Goal: Information Seeking & Learning: Learn about a topic

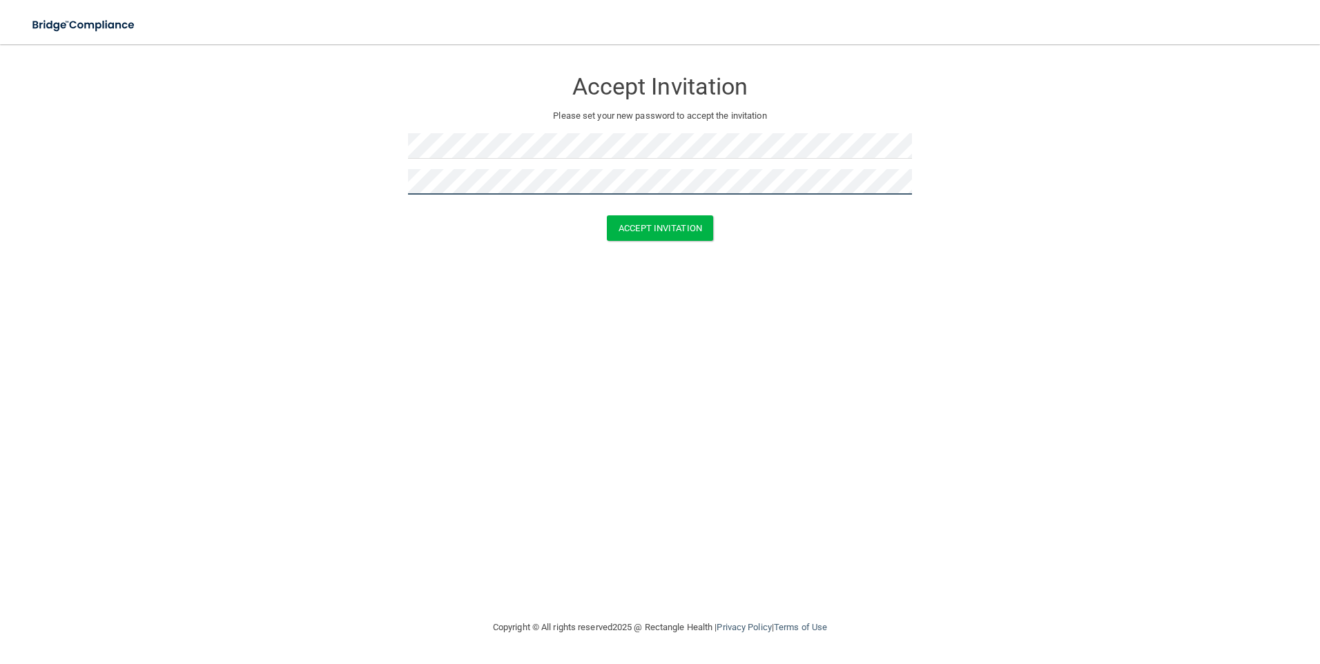
click at [607, 215] on button "Accept Invitation" at bounding box center [660, 228] width 106 height 26
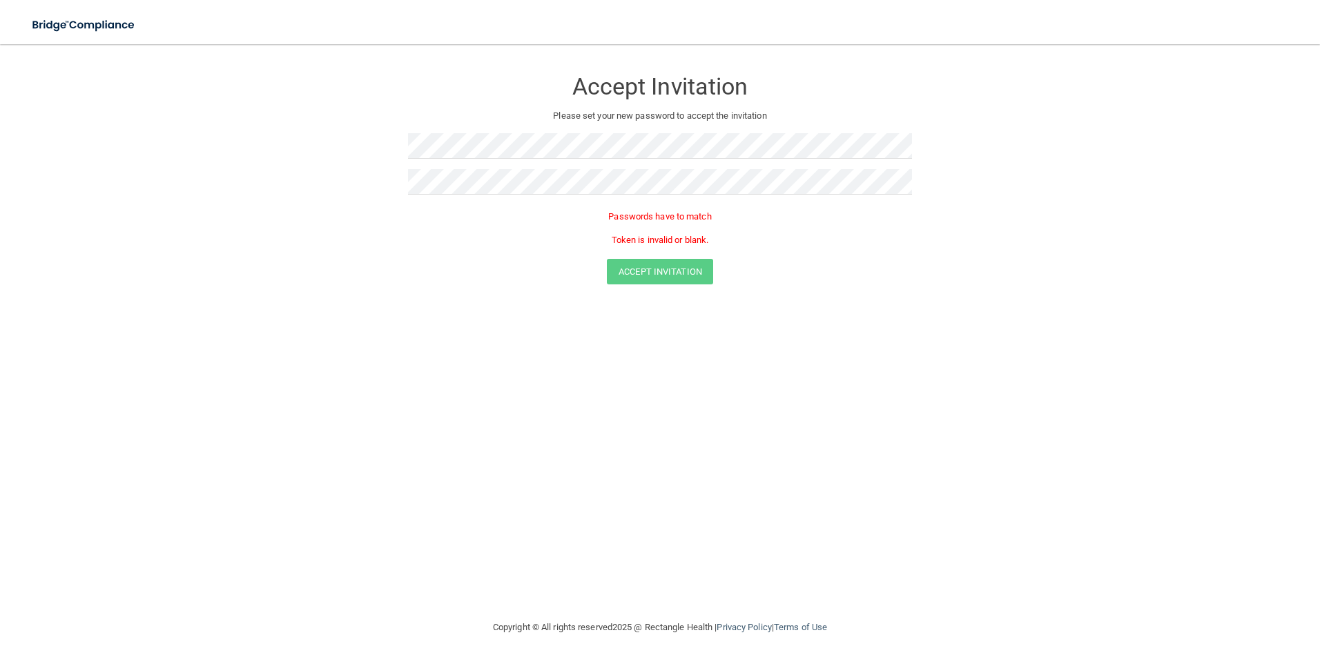
drag, startPoint x: 636, startPoint y: 247, endPoint x: 634, endPoint y: 256, distance: 9.2
click at [636, 248] on div "Passwords have to match Token is invalid or blank." at bounding box center [660, 232] width 504 height 54
click at [643, 235] on button "Accept Invitation" at bounding box center [660, 228] width 106 height 26
click at [638, 246] on button "Accept Invitation" at bounding box center [660, 248] width 106 height 26
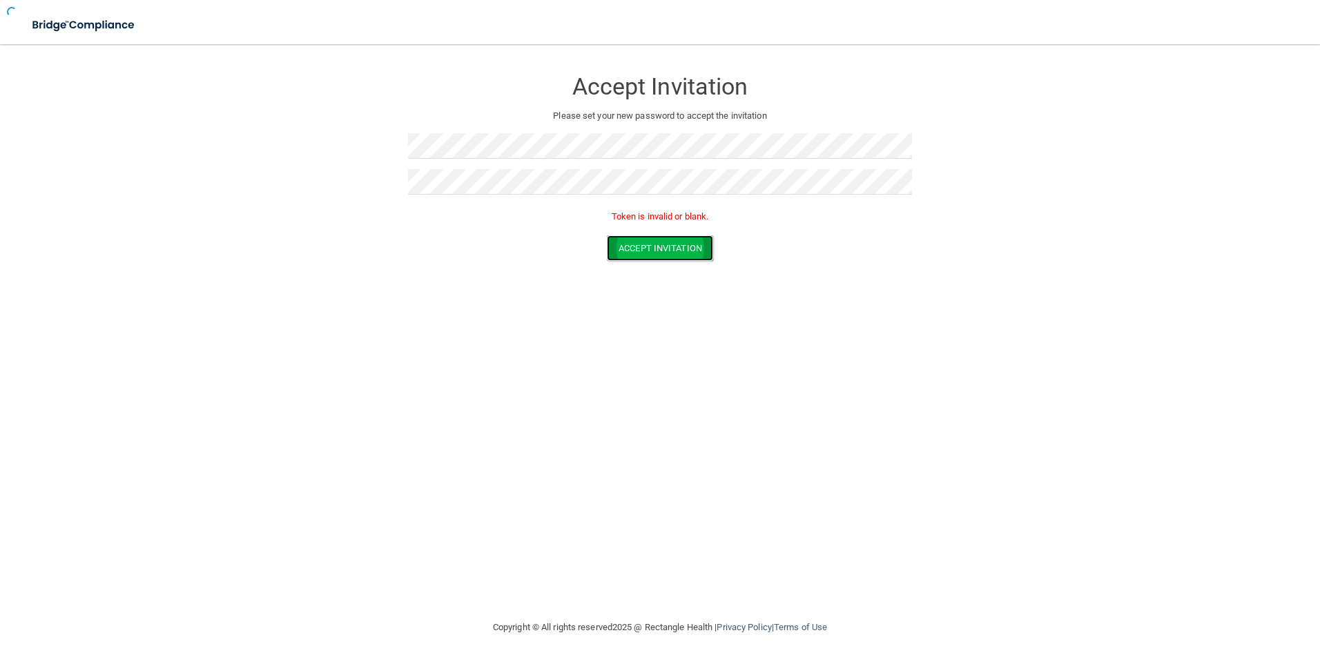
click at [641, 244] on button "Accept Invitation" at bounding box center [660, 248] width 106 height 26
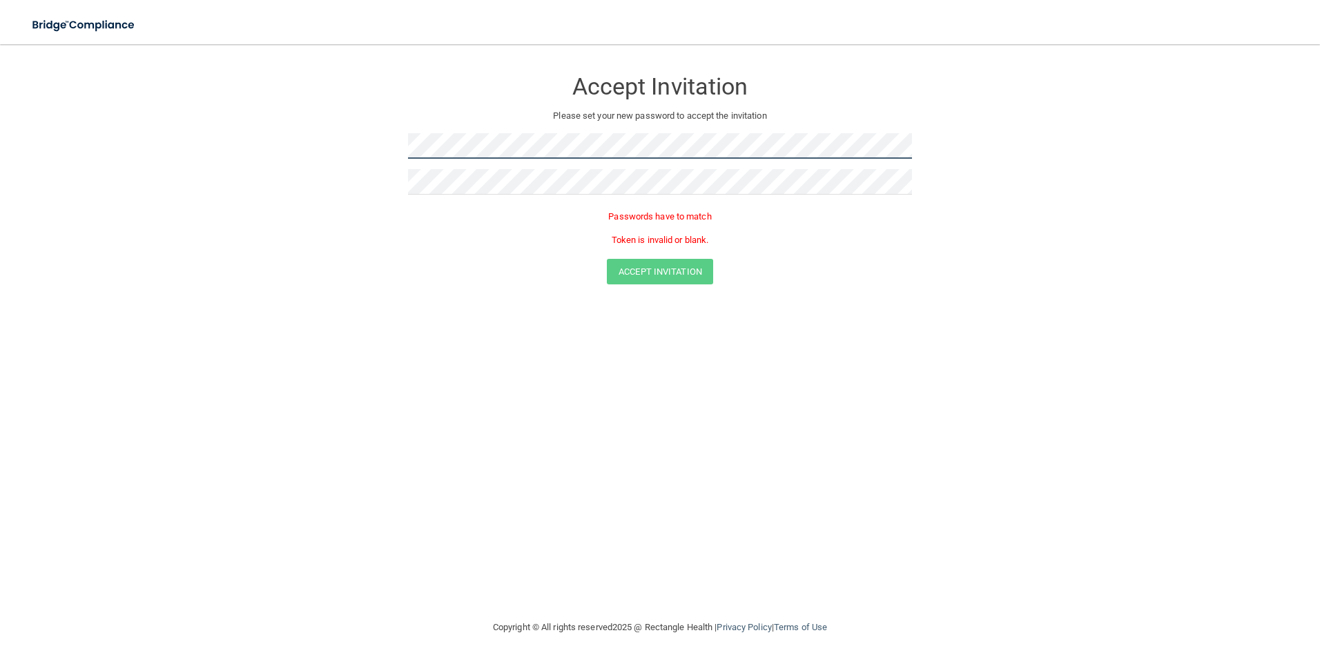
click at [218, 168] on form "Accept Invitation Please set your new password to accept the invitation Passwor…" at bounding box center [660, 179] width 1265 height 243
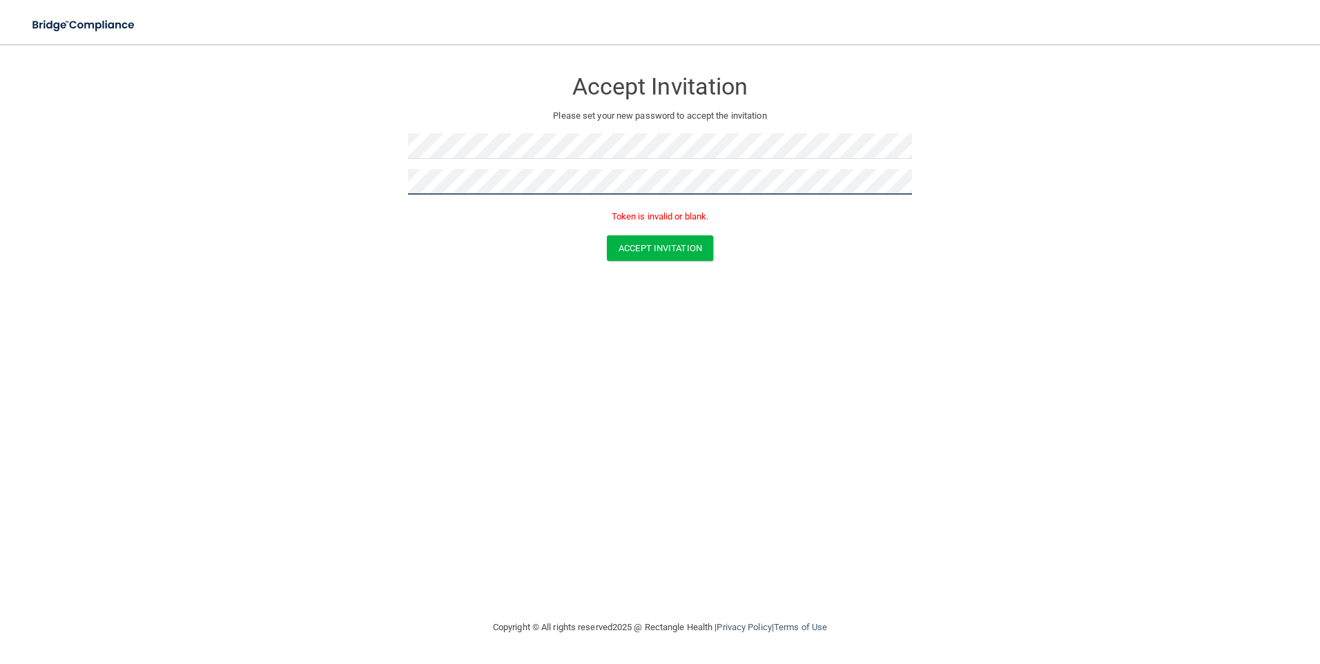
click at [607, 235] on button "Accept Invitation" at bounding box center [660, 248] width 106 height 26
click at [629, 260] on button "Accept Invitation" at bounding box center [660, 248] width 106 height 26
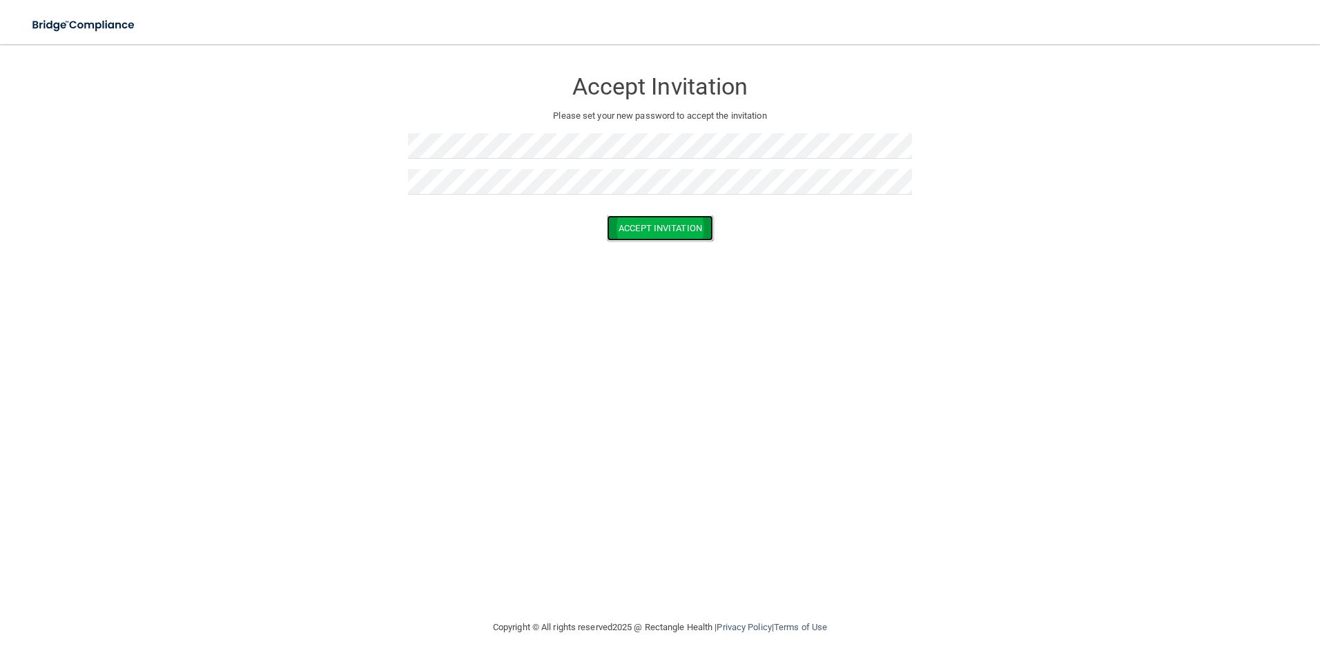
click at [613, 227] on button "Accept Invitation" at bounding box center [660, 228] width 106 height 26
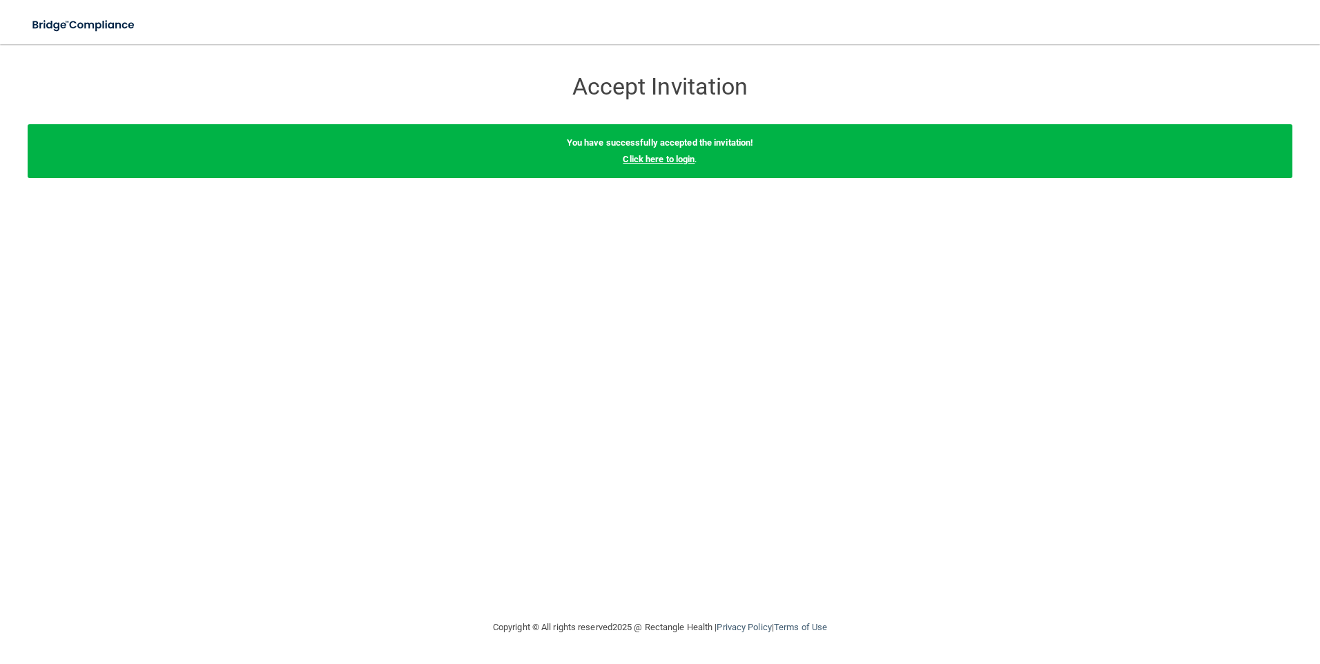
click at [657, 158] on link "Click here to login" at bounding box center [659, 159] width 72 height 10
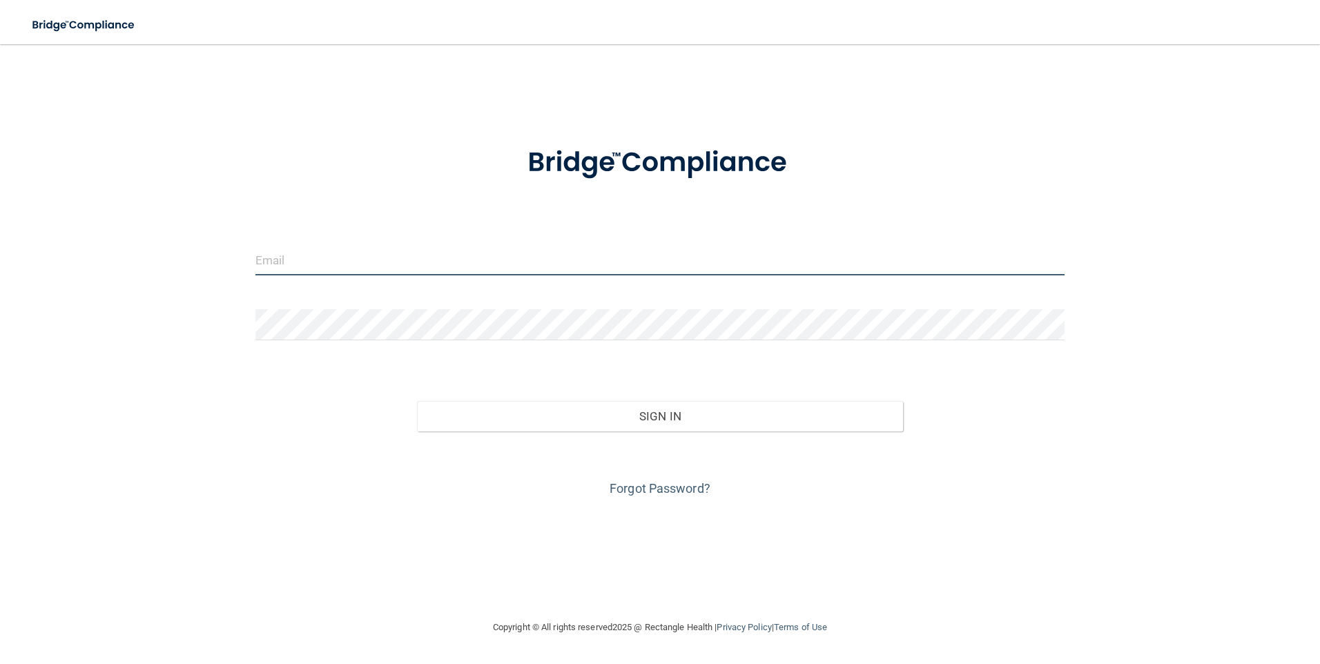
click at [425, 258] on input "email" at bounding box center [660, 259] width 810 height 31
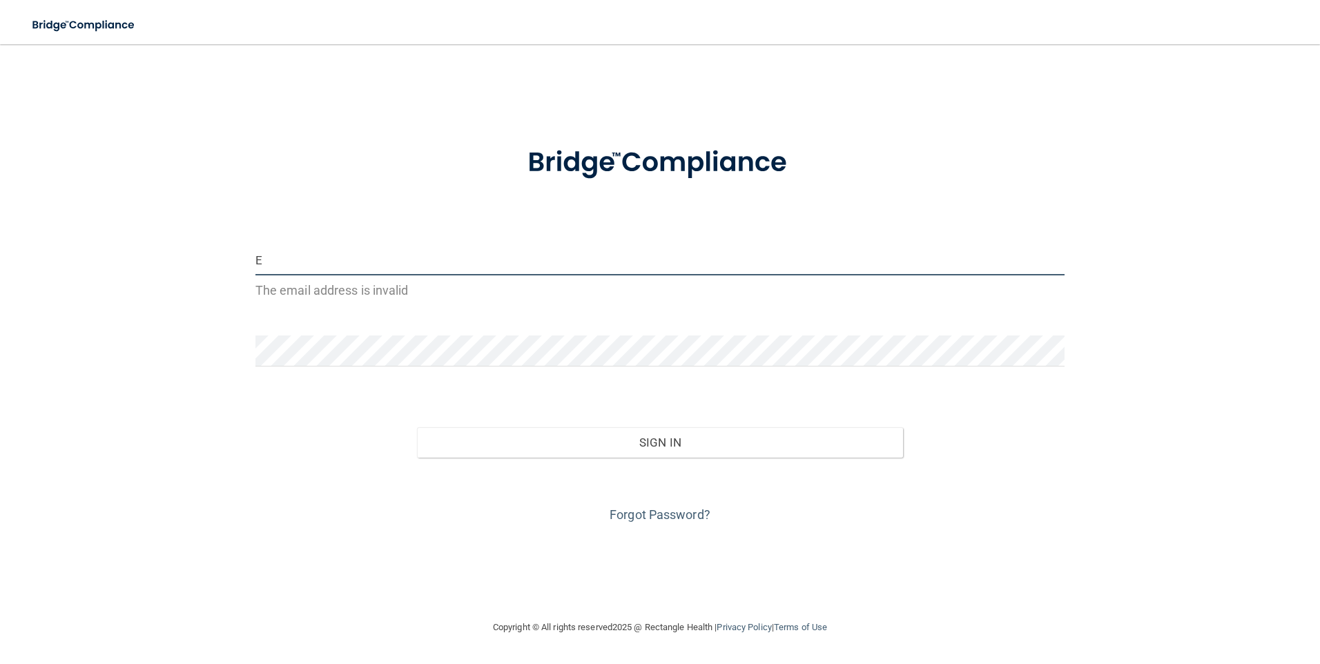
type input "Elle.kratochvil@gmail.com"
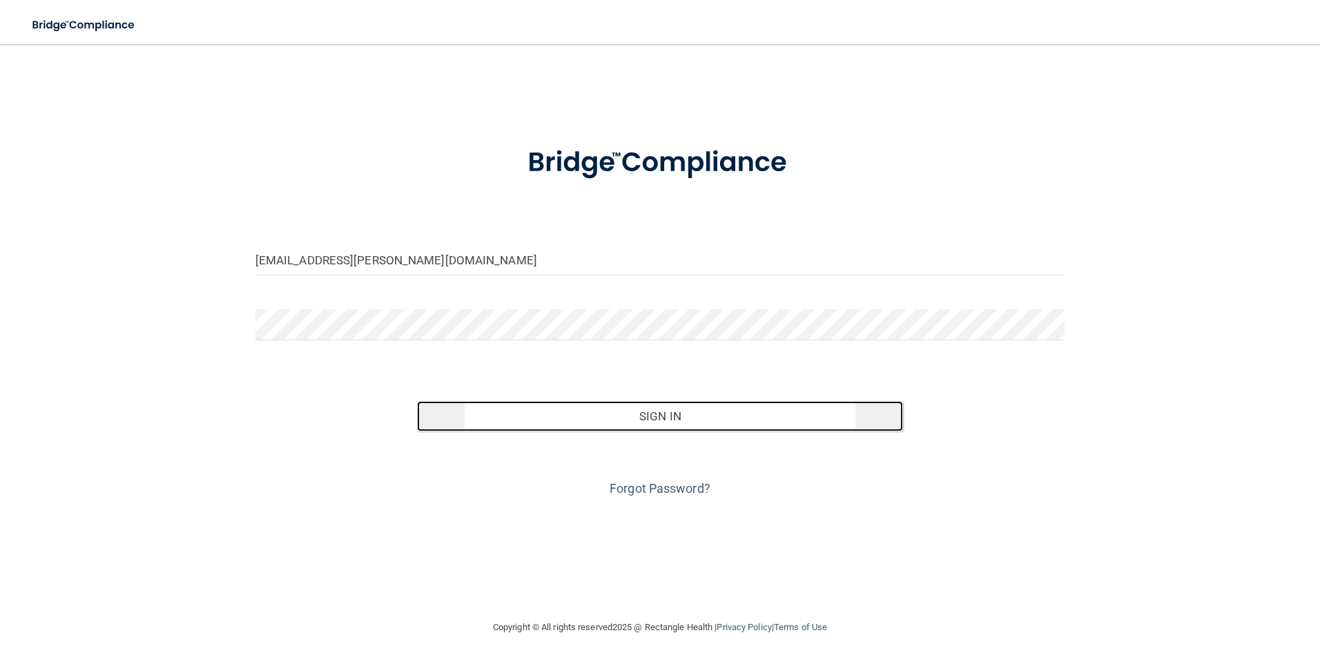
click at [522, 415] on button "Sign In" at bounding box center [660, 416] width 486 height 30
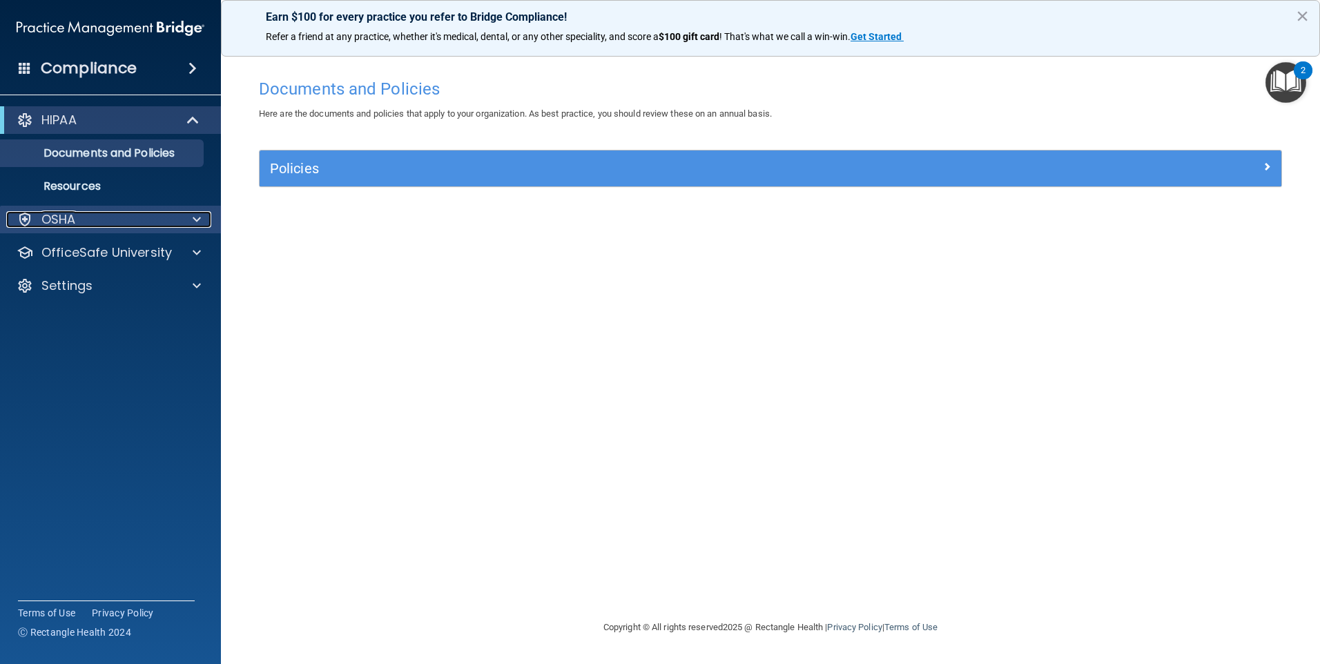
click at [88, 216] on div "OSHA" at bounding box center [91, 219] width 171 height 17
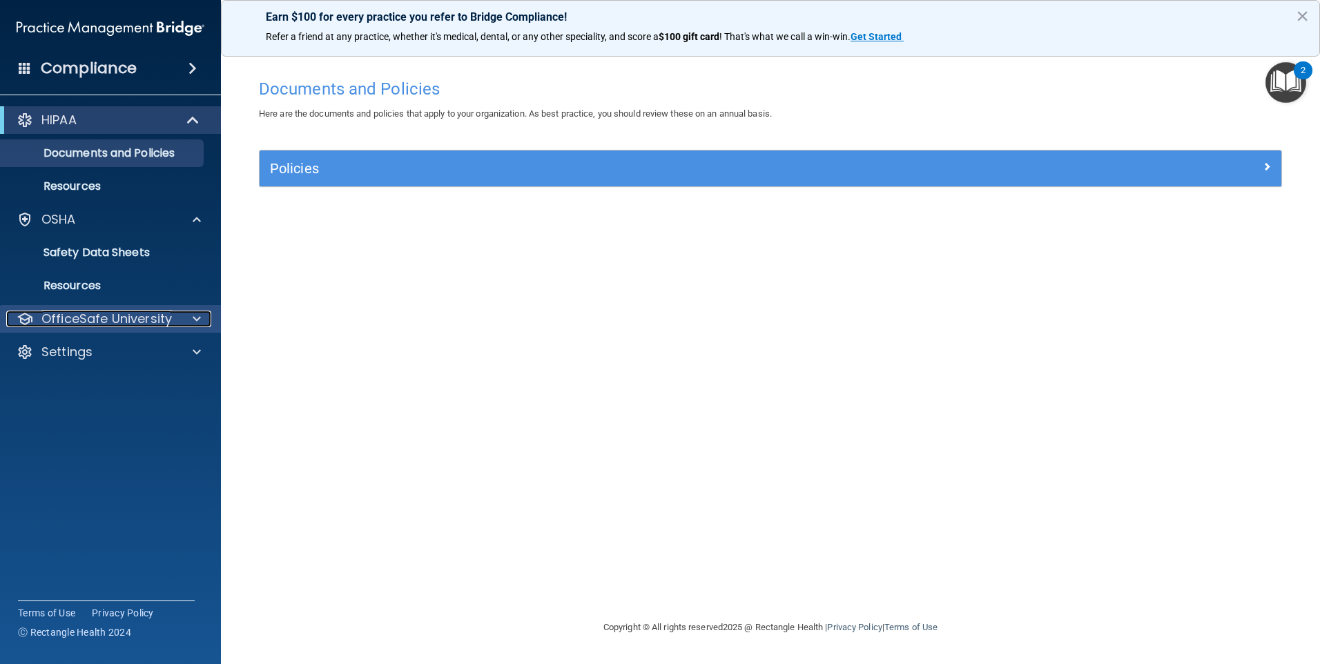
click at [86, 325] on p "OfficeSafe University" at bounding box center [106, 319] width 130 height 17
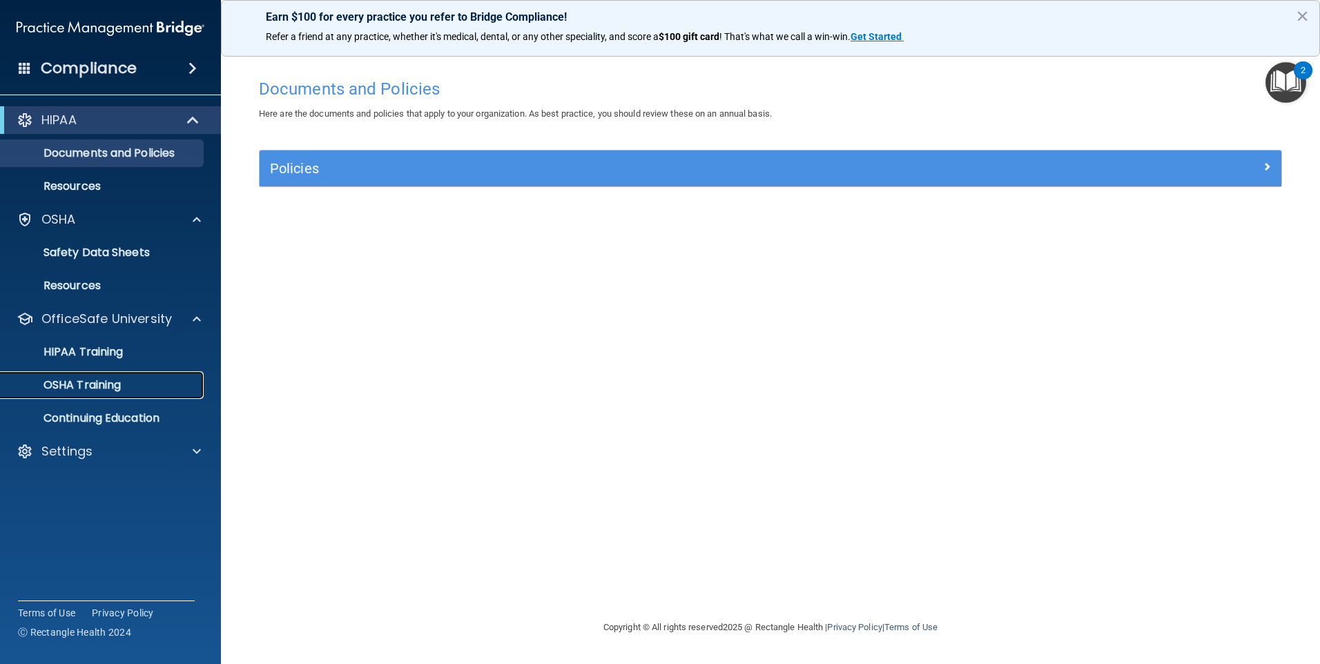
click at [76, 388] on p "OSHA Training" at bounding box center [65, 385] width 112 height 14
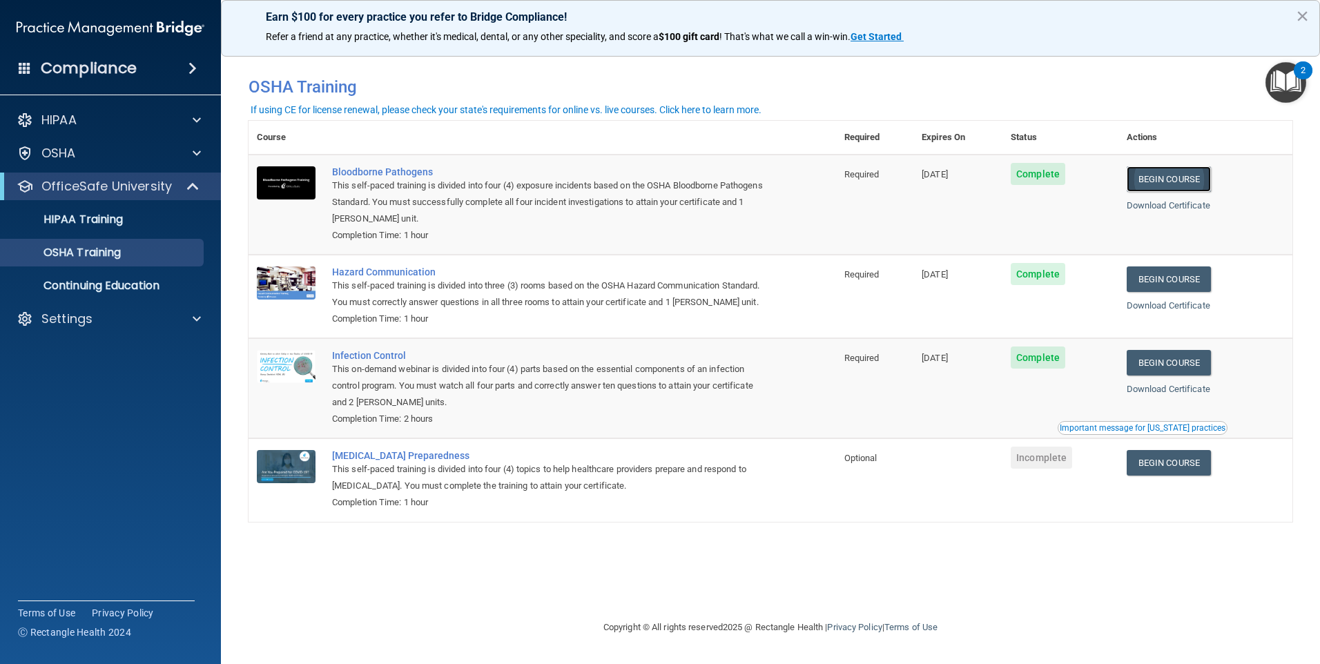
click at [1175, 179] on link "Begin Course" at bounding box center [1168, 179] width 84 height 26
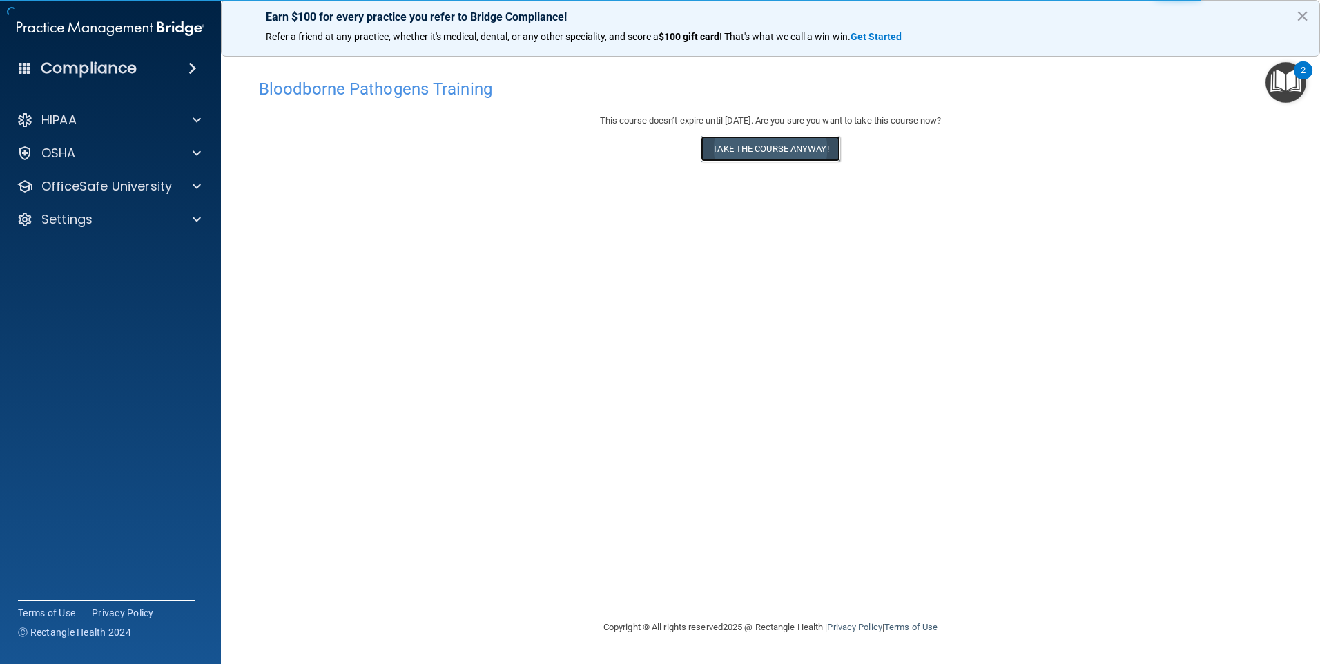
click at [783, 155] on button "Take the course anyway!" at bounding box center [770, 149] width 139 height 26
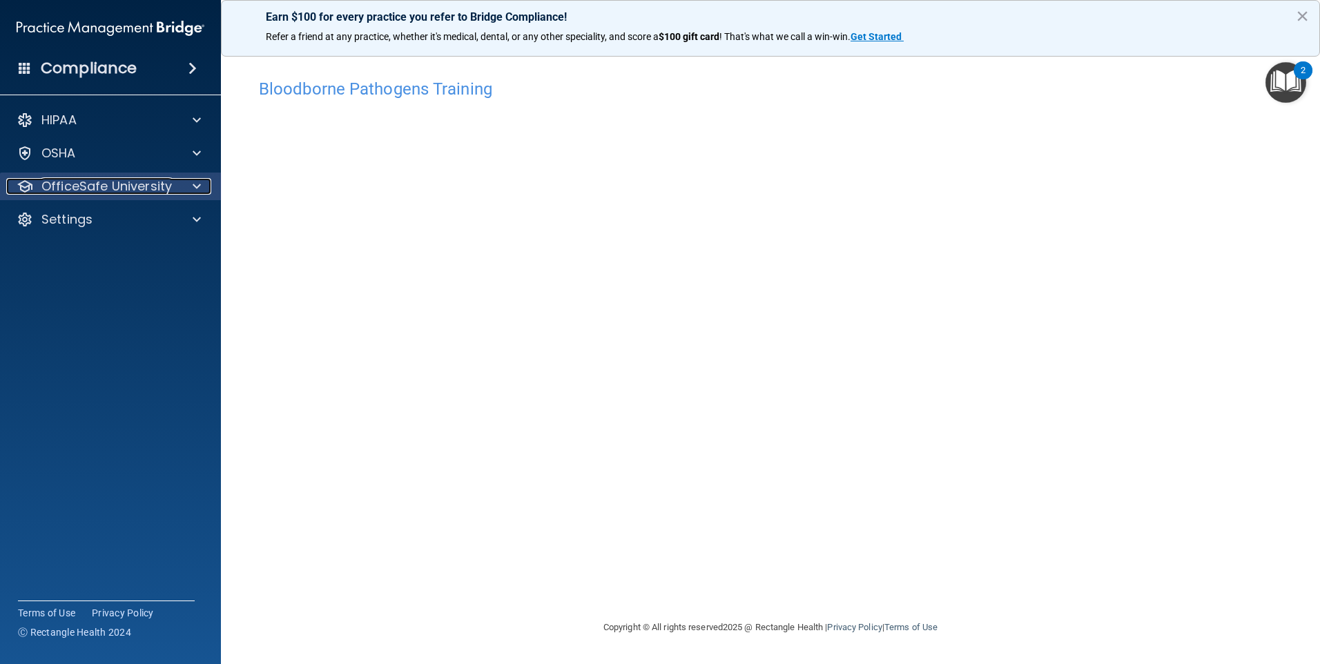
click at [104, 184] on p "OfficeSafe University" at bounding box center [106, 186] width 130 height 17
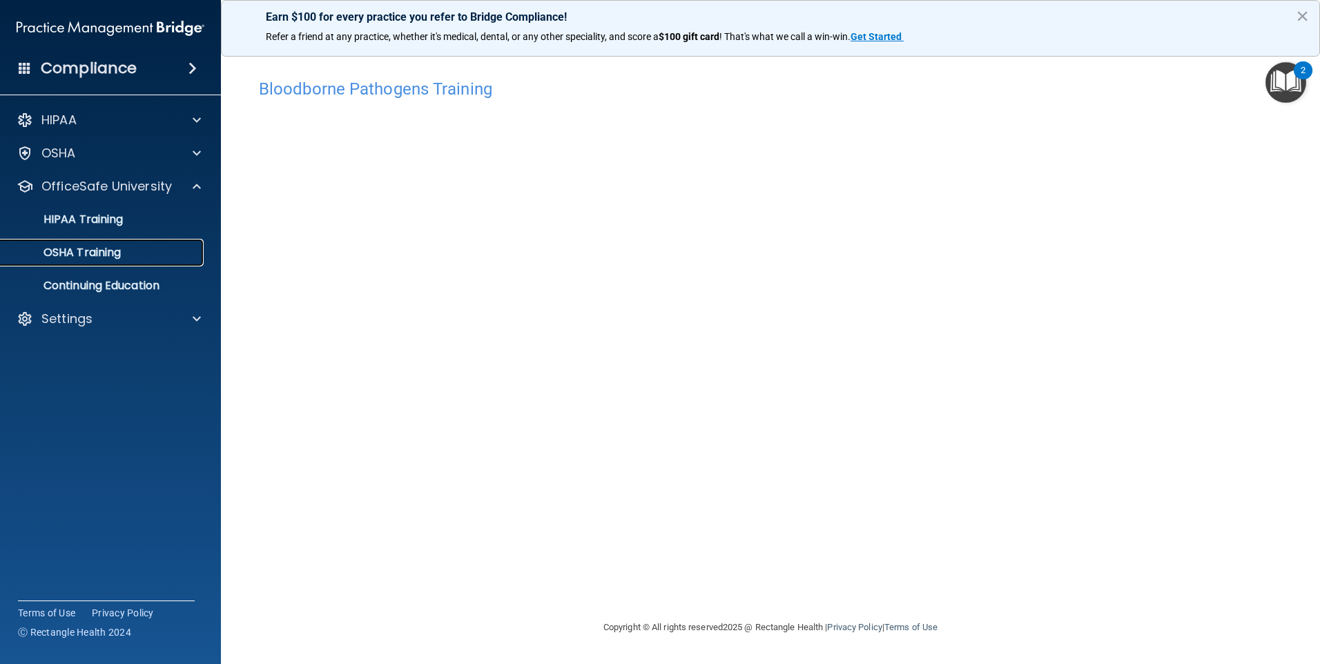
click at [90, 255] on p "OSHA Training" at bounding box center [65, 253] width 112 height 14
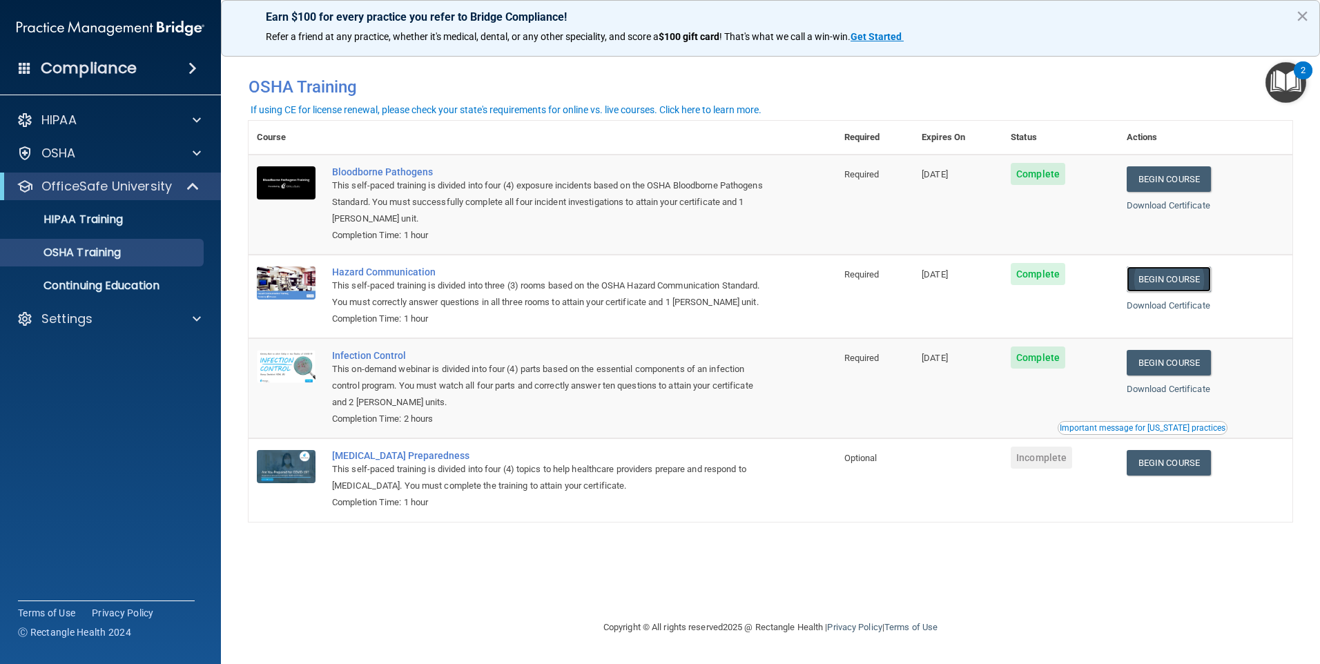
click at [1177, 277] on link "Begin Course" at bounding box center [1168, 279] width 84 height 26
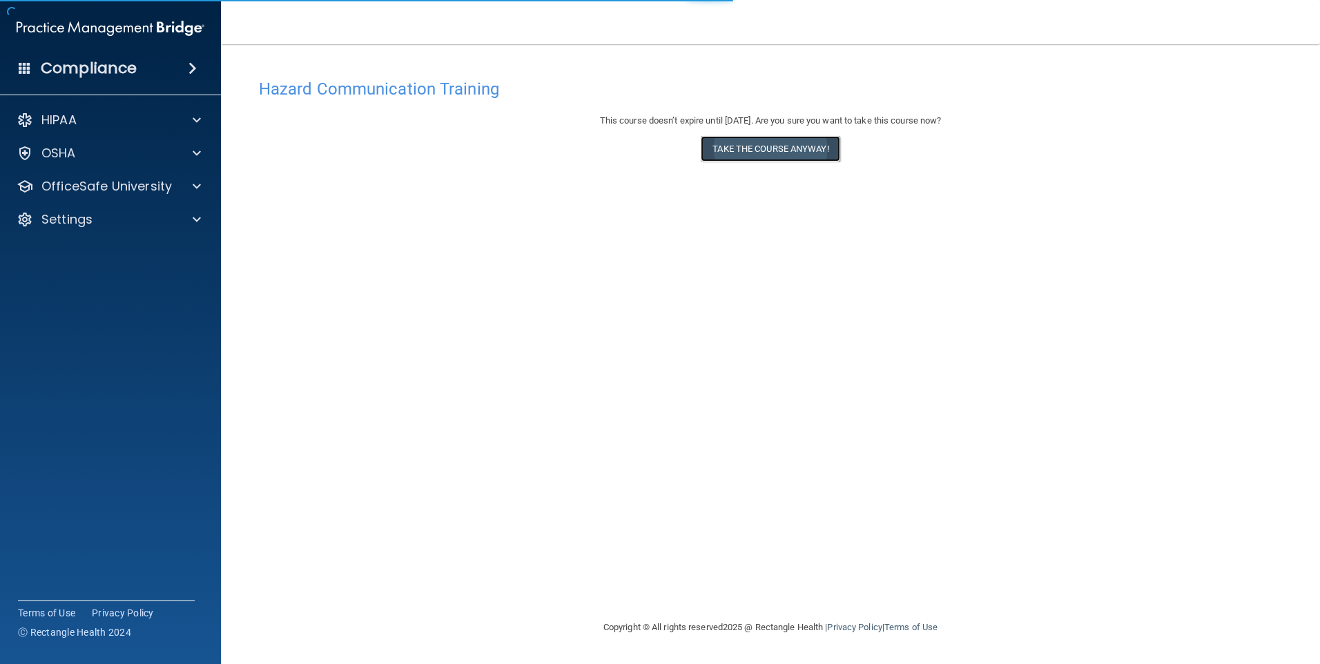
click at [743, 142] on button "Take the course anyway!" at bounding box center [770, 149] width 139 height 26
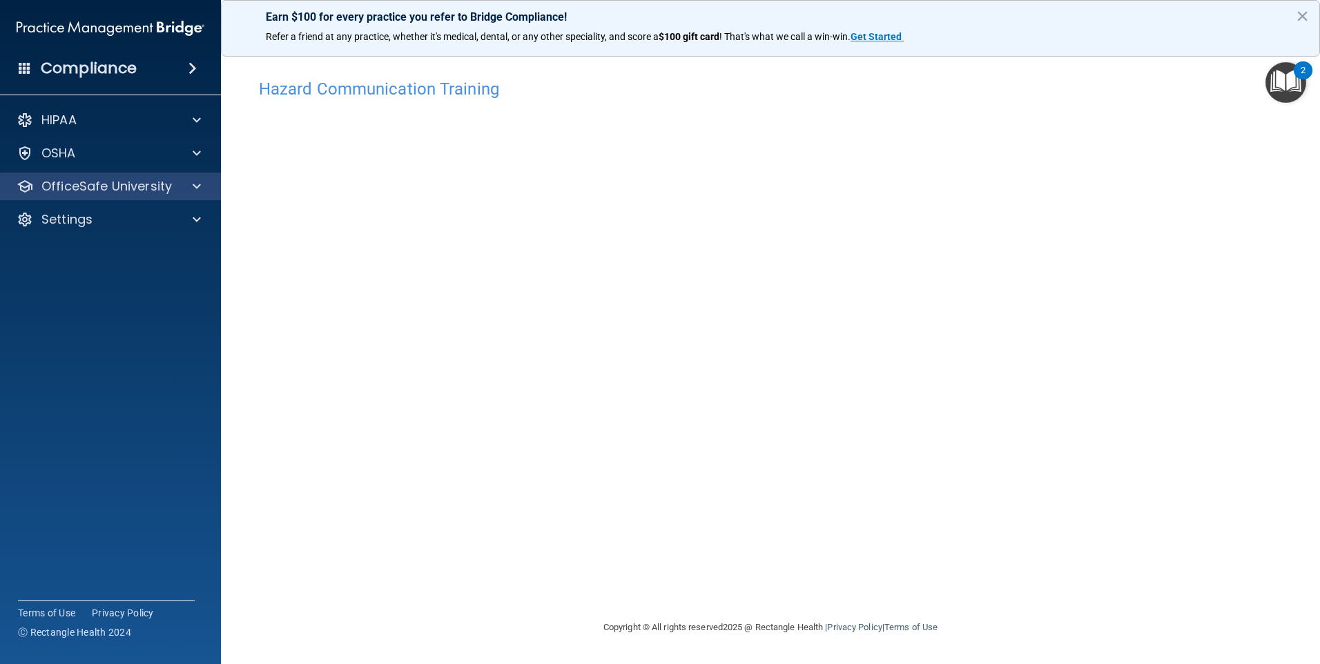
click at [64, 177] on div "OfficeSafe University" at bounding box center [111, 187] width 222 height 28
click at [173, 184] on div "OfficeSafe University" at bounding box center [91, 186] width 171 height 17
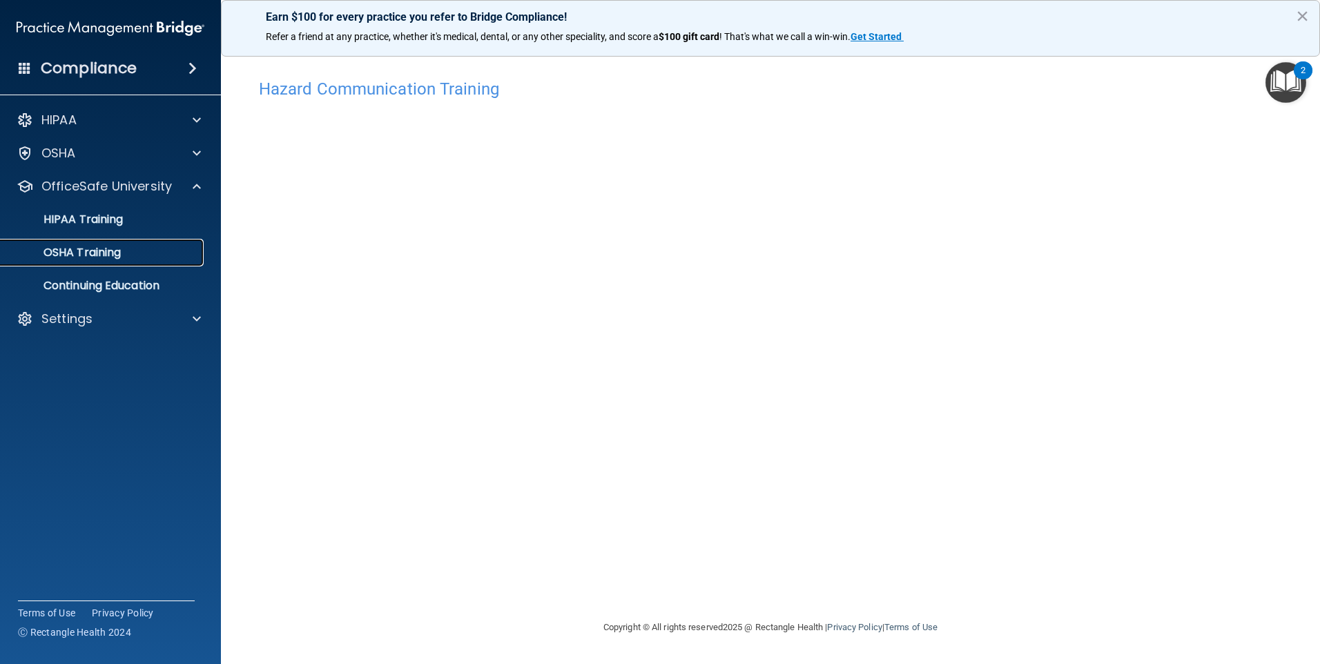
click at [89, 256] on p "OSHA Training" at bounding box center [65, 253] width 112 height 14
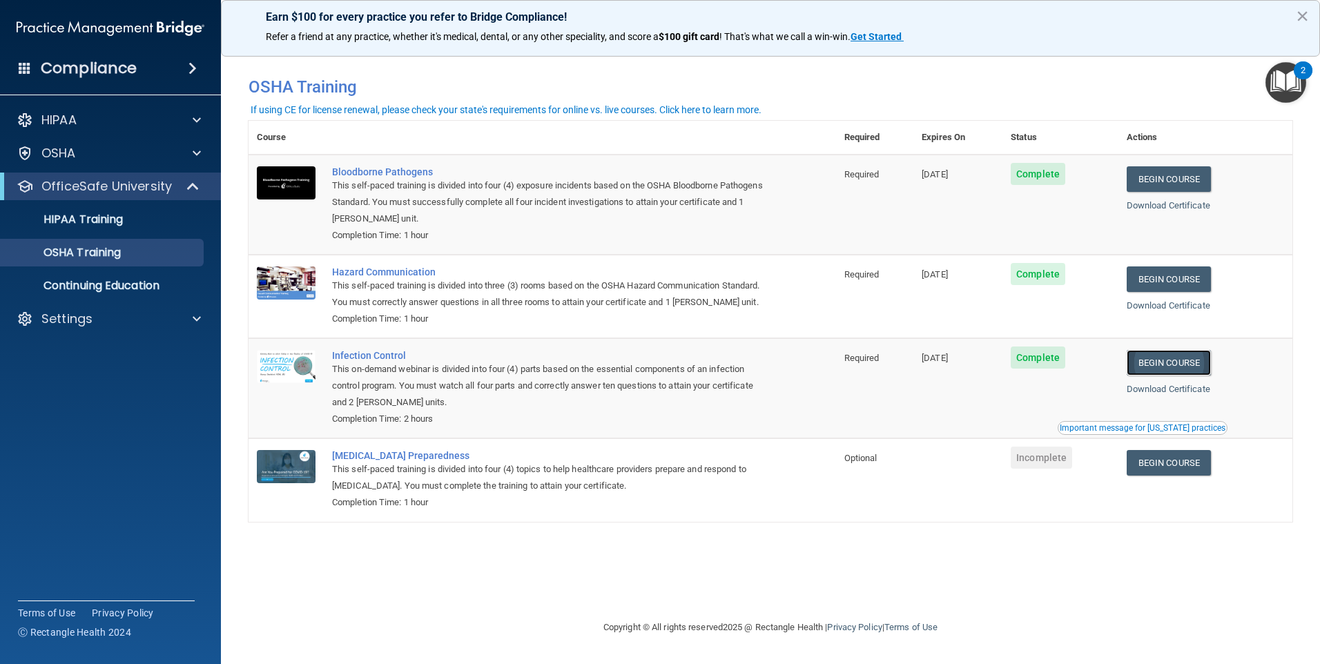
click at [1166, 375] on link "Begin Course" at bounding box center [1168, 363] width 84 height 26
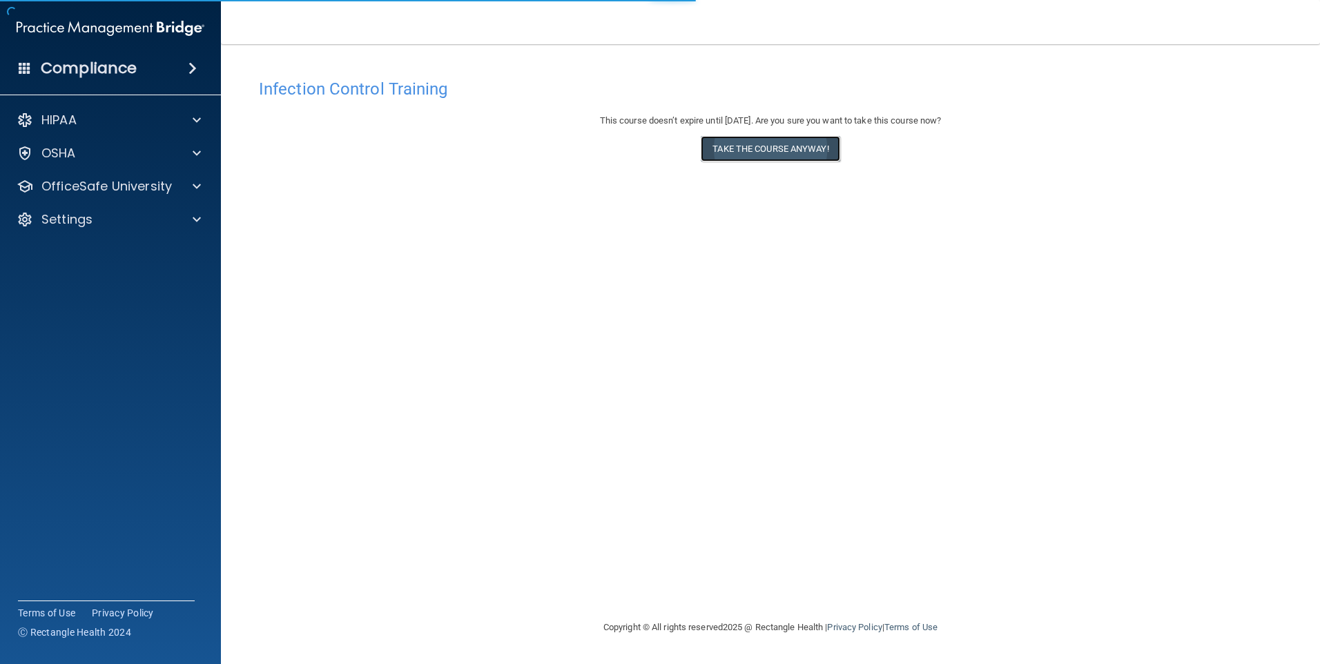
click at [728, 148] on button "Take the course anyway!" at bounding box center [770, 149] width 139 height 26
